Goal: Communication & Community: Connect with others

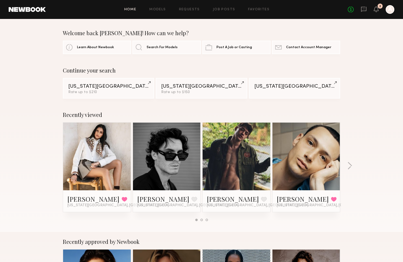
click at [378, 9] on div "No fees up to $5,000 2 A" at bounding box center [370, 9] width 47 height 9
click at [376, 10] on icon at bounding box center [376, 9] width 4 height 4
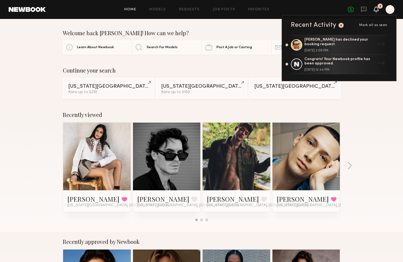
click at [369, 25] on span "Mark all as seen" at bounding box center [373, 25] width 28 height 3
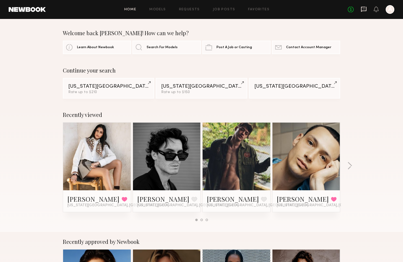
click at [362, 11] on icon at bounding box center [363, 9] width 5 height 5
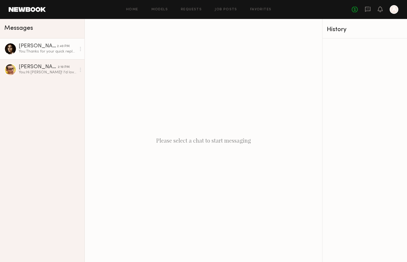
click at [43, 48] on div "[PERSON_NAME]" at bounding box center [38, 46] width 38 height 5
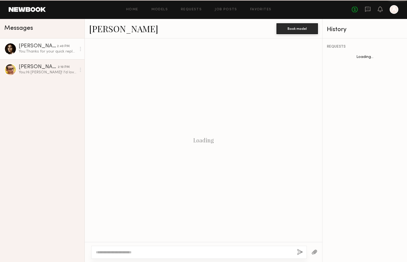
scroll to position [102, 0]
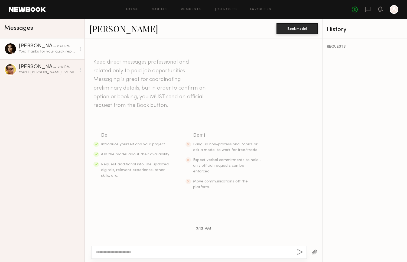
scroll to position [102, 0]
